Goal: Navigation & Orientation: Find specific page/section

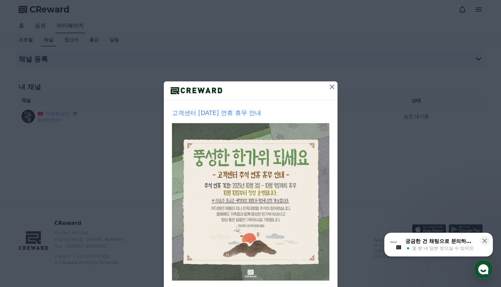
click at [329, 88] on icon at bounding box center [332, 87] width 8 height 8
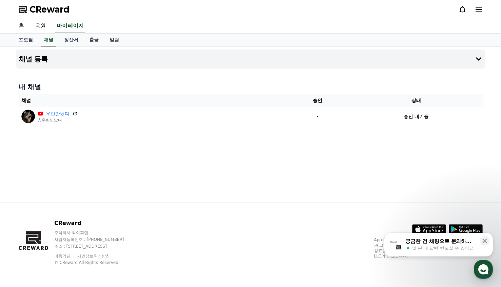
click at [303, 189] on div "채널 등록 내 채널 채널 승인 상태 우린만났다 @우린만났다 - 승인 대기중" at bounding box center [250, 125] width 474 height 156
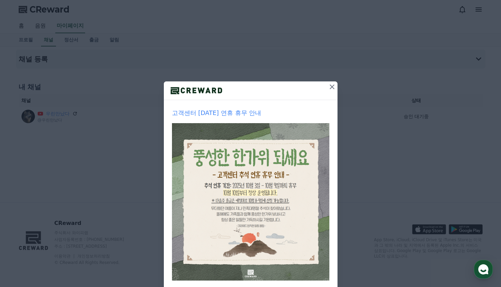
click at [334, 87] on button at bounding box center [331, 86] width 11 height 11
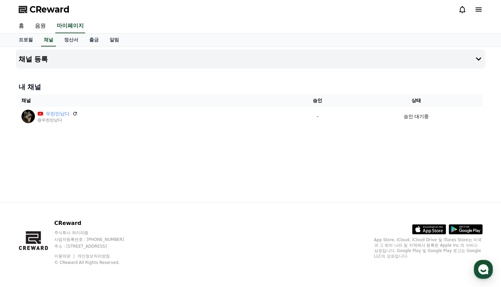
click at [219, 165] on div "채널 등록 내 채널 채널 승인 상태 우린만났다 @우린만났다 - 승인 대기중" at bounding box center [250, 125] width 474 height 156
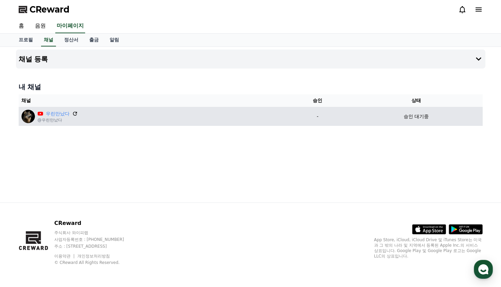
click at [72, 113] on icon at bounding box center [75, 113] width 6 height 6
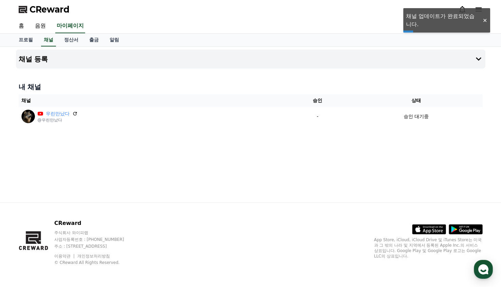
click at [0, 0] on div "CReward 홈 음원 마이페이지 프로필 채널 정산서 출금 알림 채널 등록 내 채널 채널 승인 상태 우린만났다 @우린만났다 - 승인 대기중 C…" at bounding box center [0, 0] width 0 height 0
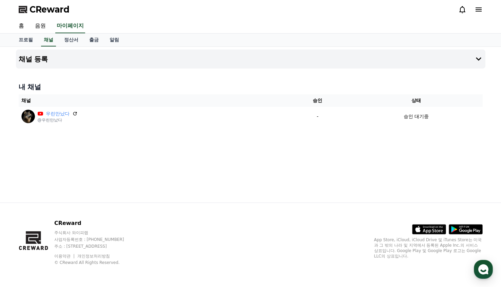
click at [281, 179] on div "채널 등록 내 채널 채널 승인 상태 우린만났다 @우린만났다 - 승인 대기중" at bounding box center [250, 125] width 474 height 156
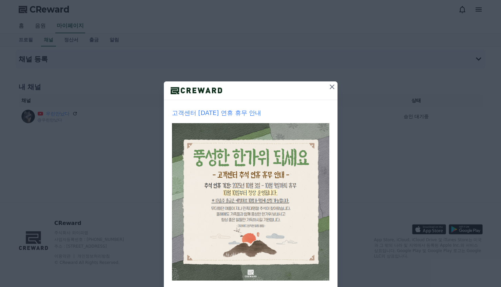
click at [329, 85] on icon at bounding box center [332, 87] width 8 height 8
